Goal: Information Seeking & Learning: Learn about a topic

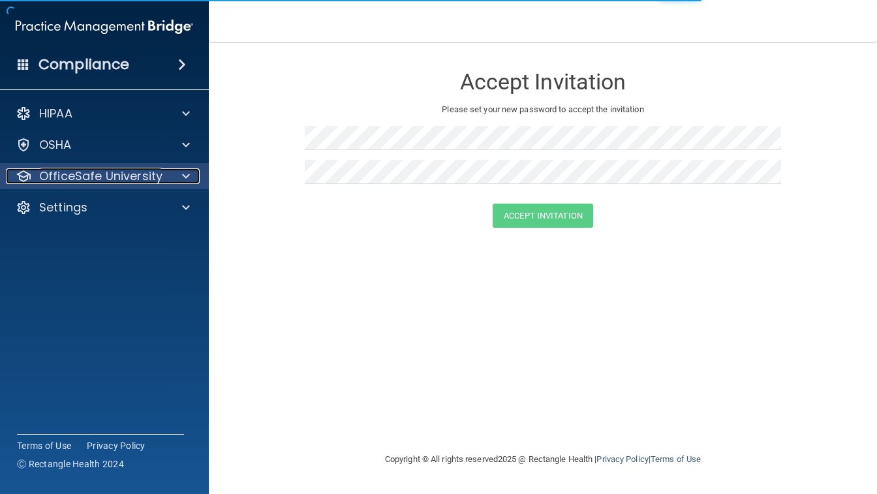
click at [119, 172] on p "OfficeSafe University" at bounding box center [100, 176] width 123 height 16
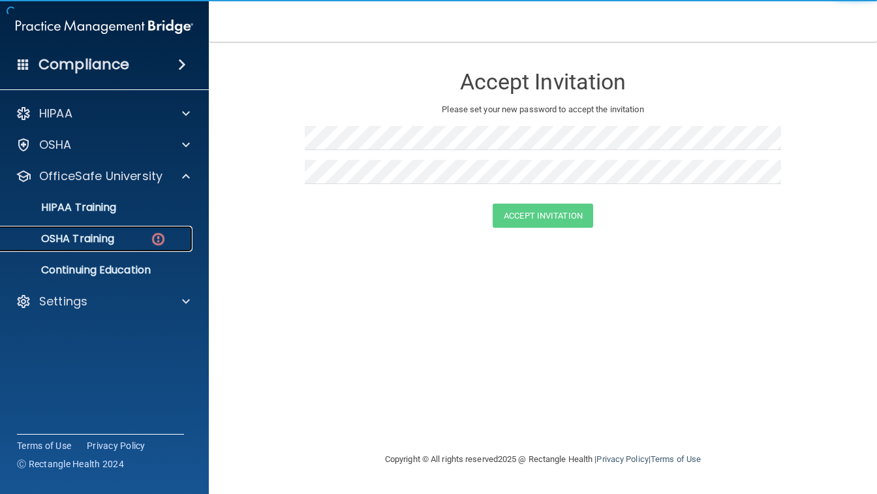
click at [114, 234] on p "OSHA Training" at bounding box center [61, 238] width 106 height 13
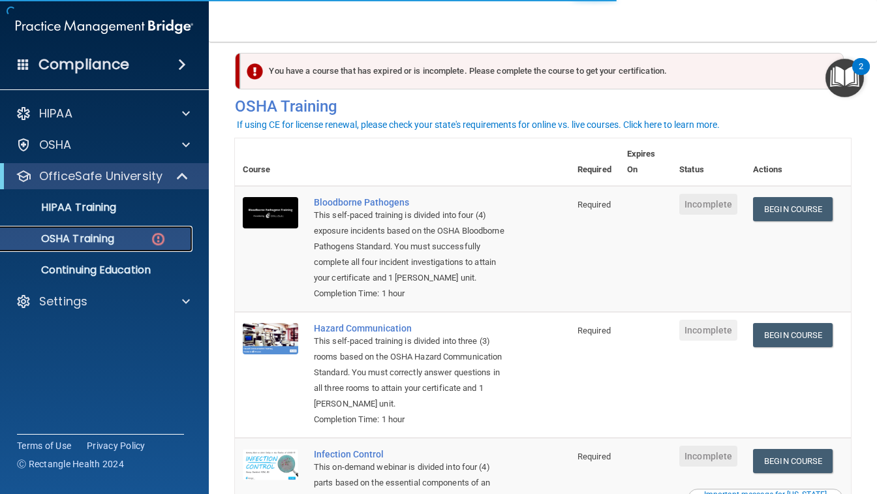
scroll to position [20, 0]
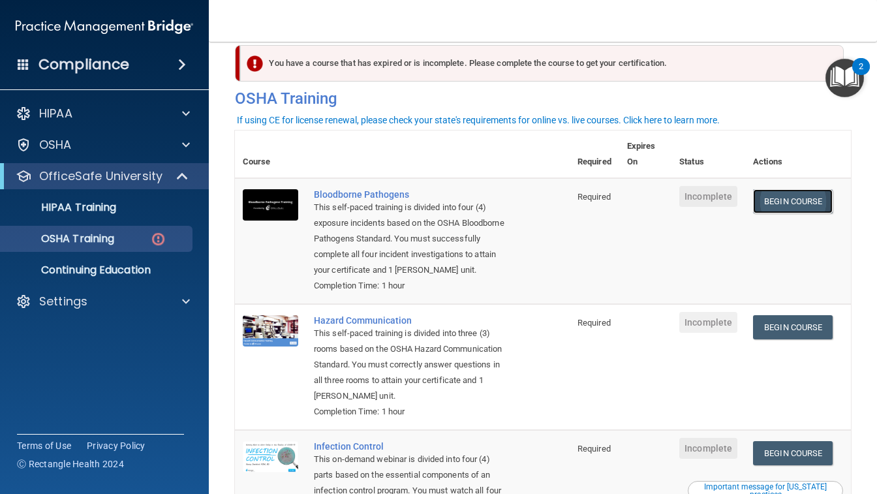
click at [825, 200] on link "Begin Course" at bounding box center [793, 201] width 80 height 24
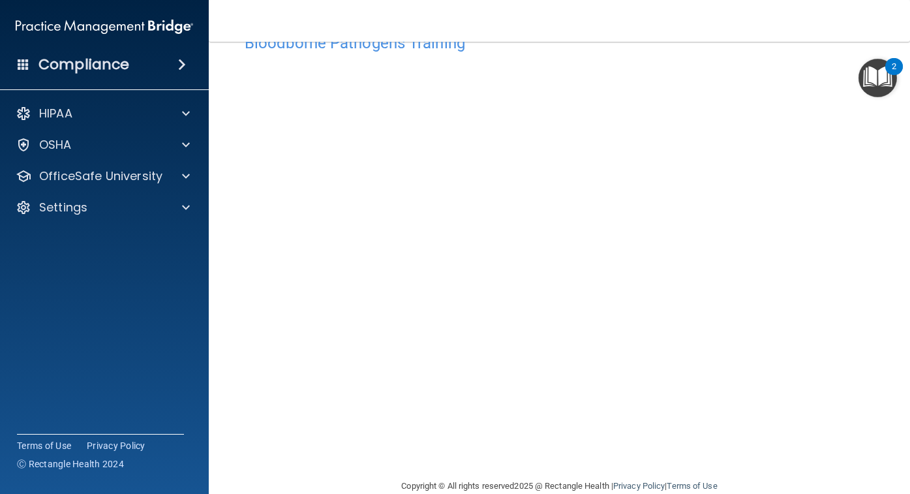
scroll to position [14, 0]
